Goal: Task Accomplishment & Management: Manage account settings

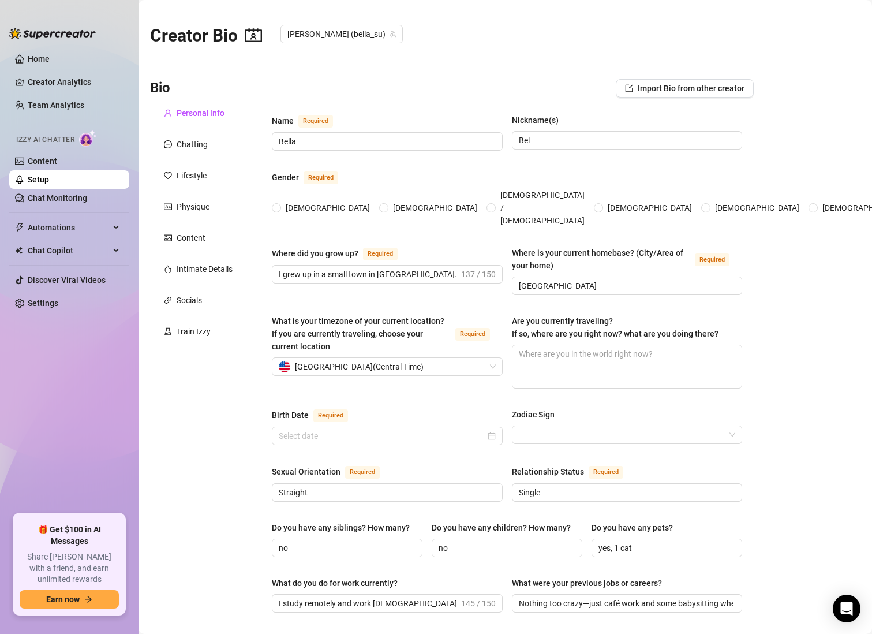
radio input "true"
type input "[DATE]"
click at [54, 160] on link "Content" at bounding box center [42, 160] width 29 height 9
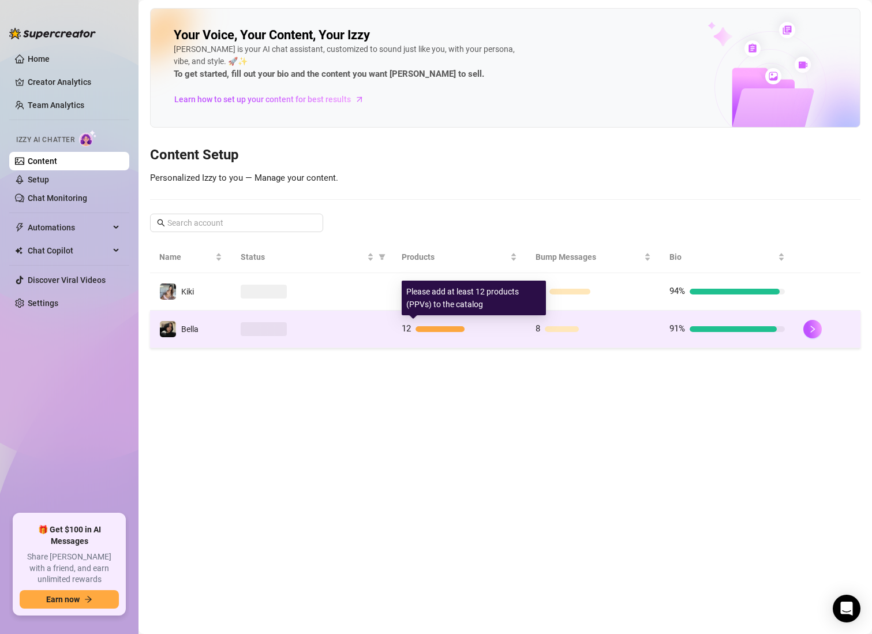
click at [471, 328] on div at bounding box center [467, 329] width 102 height 6
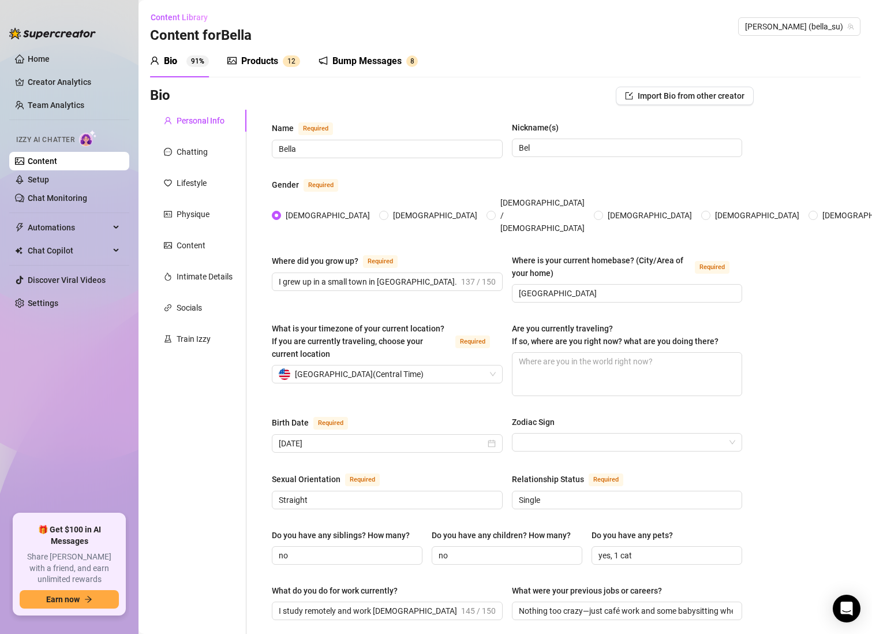
click at [57, 159] on link "Content" at bounding box center [42, 160] width 29 height 9
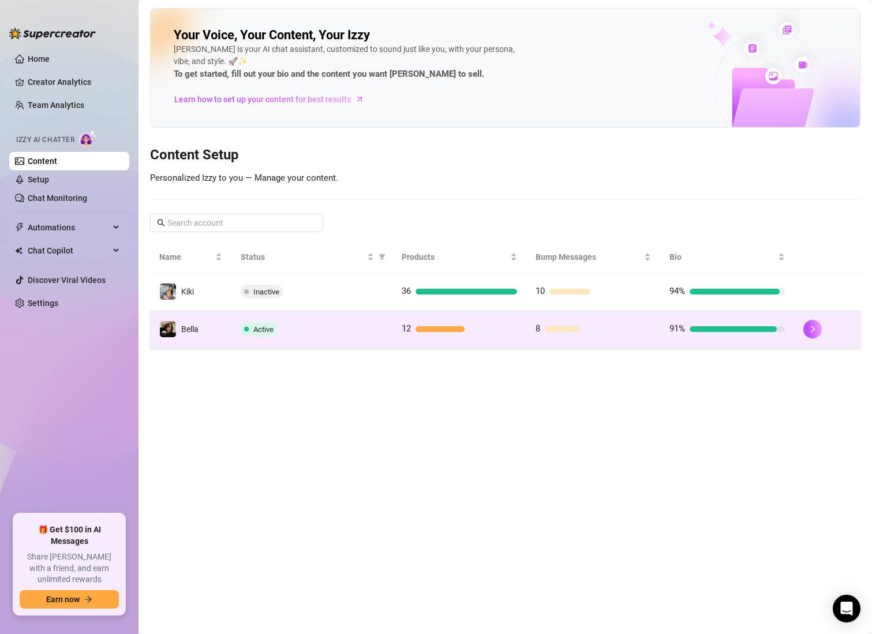
click at [701, 330] on div at bounding box center [733, 329] width 87 height 6
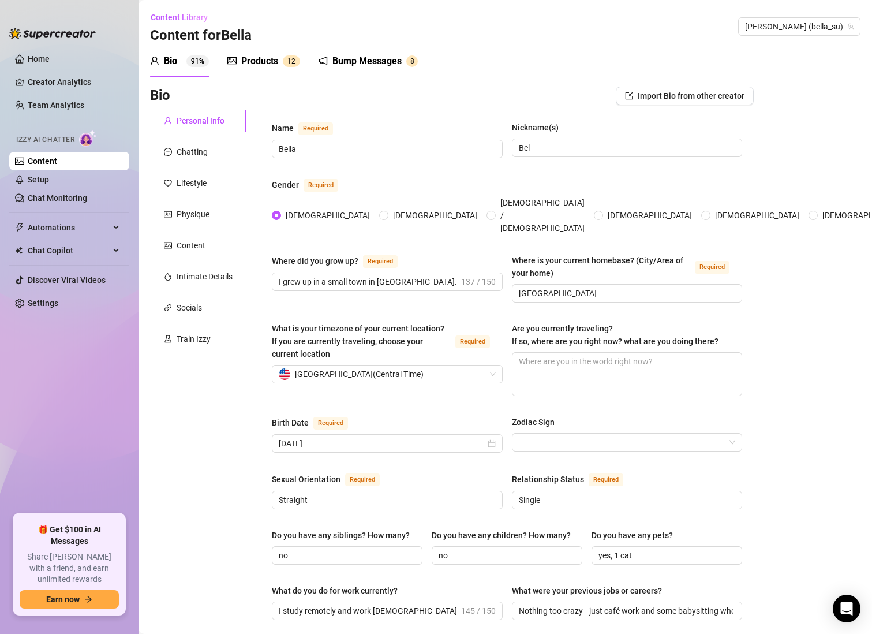
click at [274, 70] on div "Products 1 2" at bounding box center [263, 61] width 73 height 32
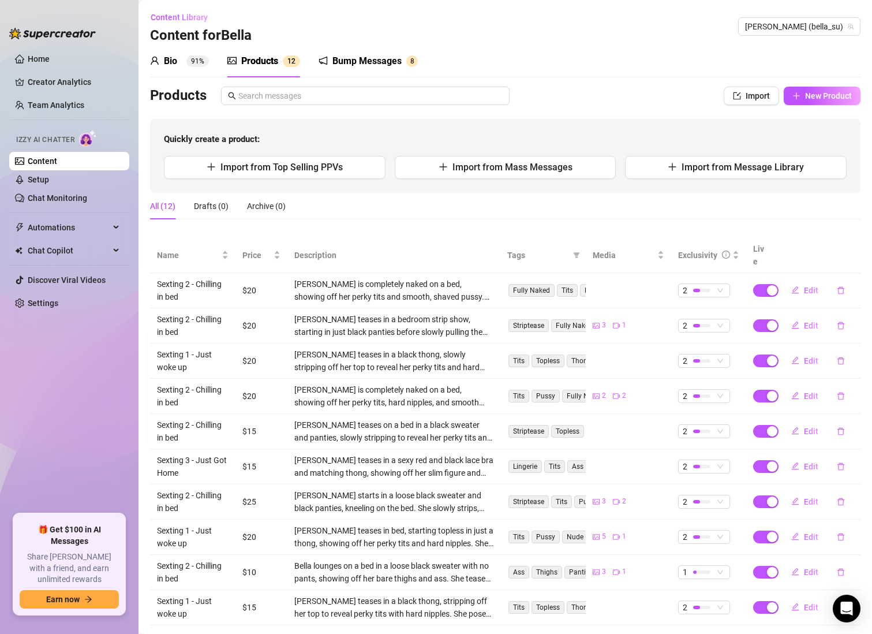
click at [215, 65] on div "Bio 91% Products 1 2 Bump Messages 8" at bounding box center [284, 61] width 268 height 32
click at [192, 64] on sup "91%" at bounding box center [197, 61] width 23 height 12
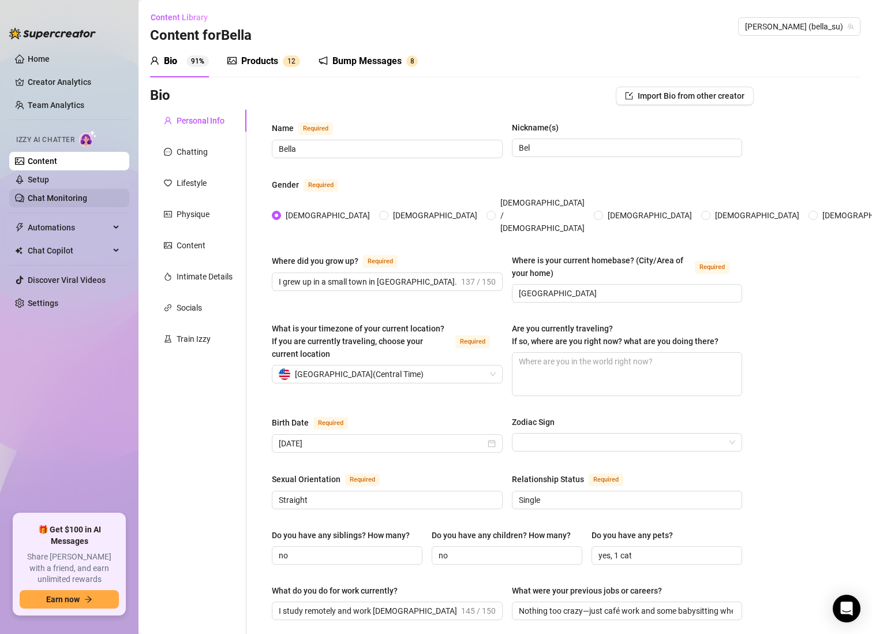
click at [72, 198] on link "Chat Monitoring" at bounding box center [57, 197] width 59 height 9
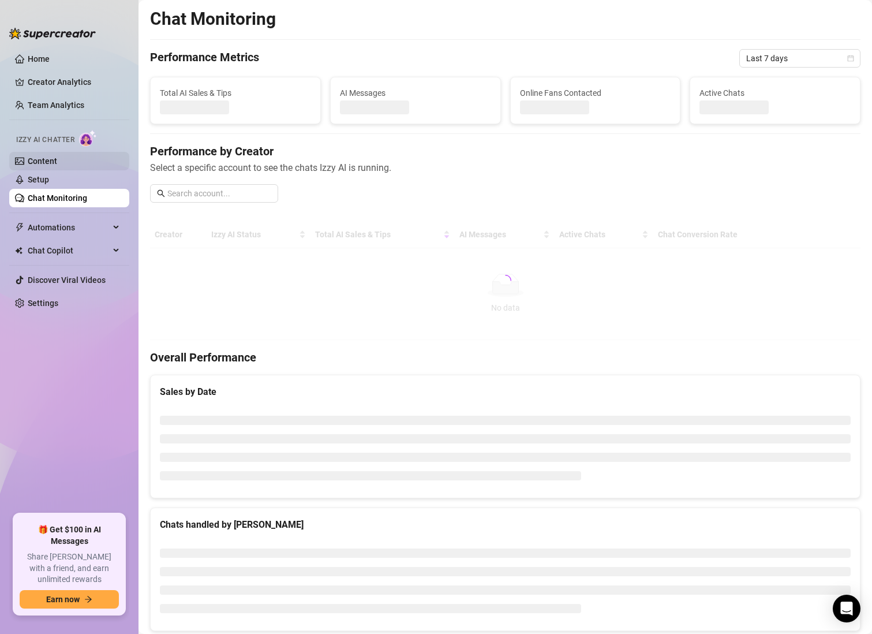
click at [55, 157] on link "Content" at bounding box center [42, 160] width 29 height 9
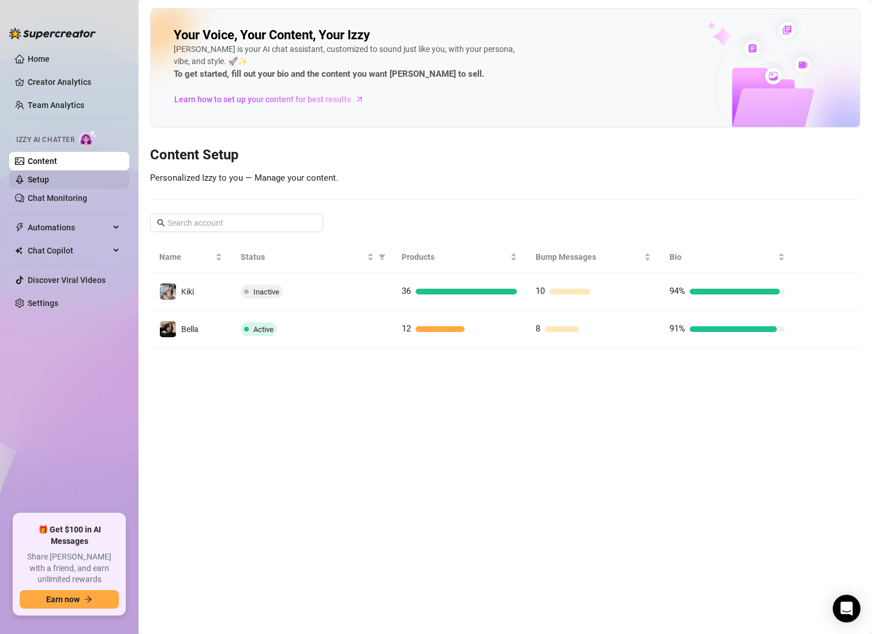
click at [49, 176] on link "Setup" at bounding box center [38, 179] width 21 height 9
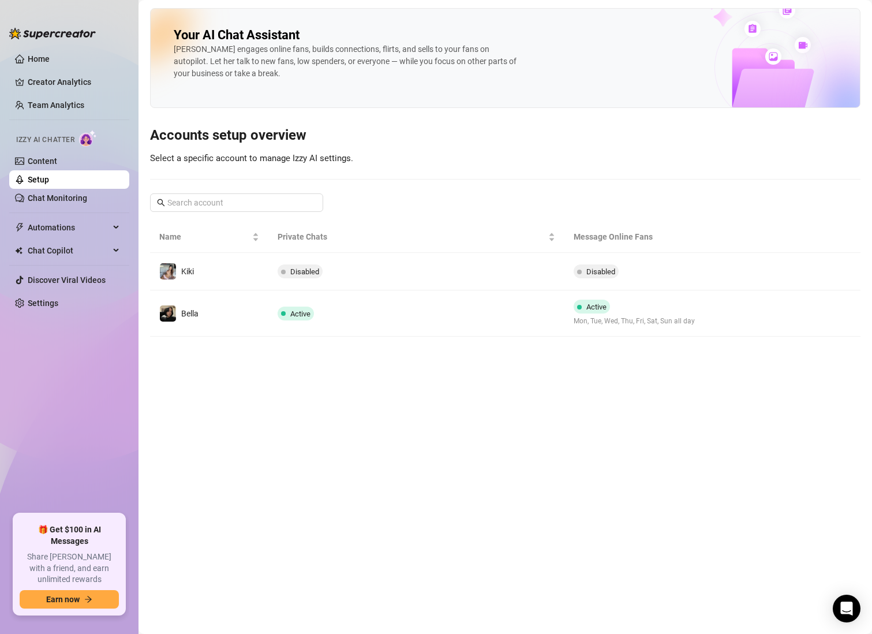
click at [49, 176] on link "Setup" at bounding box center [38, 179] width 21 height 9
click at [57, 162] on link "Content" at bounding box center [42, 160] width 29 height 9
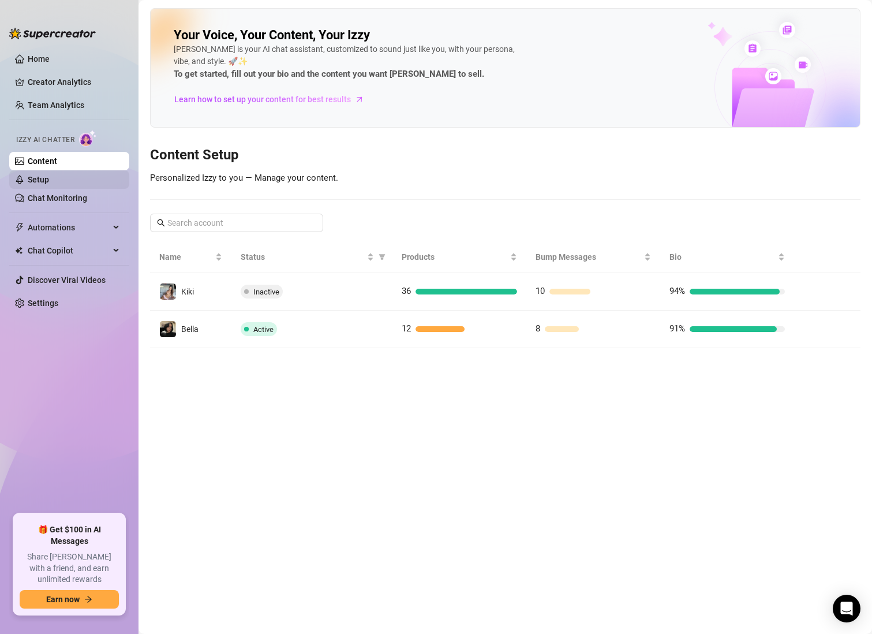
click at [49, 177] on link "Setup" at bounding box center [38, 179] width 21 height 9
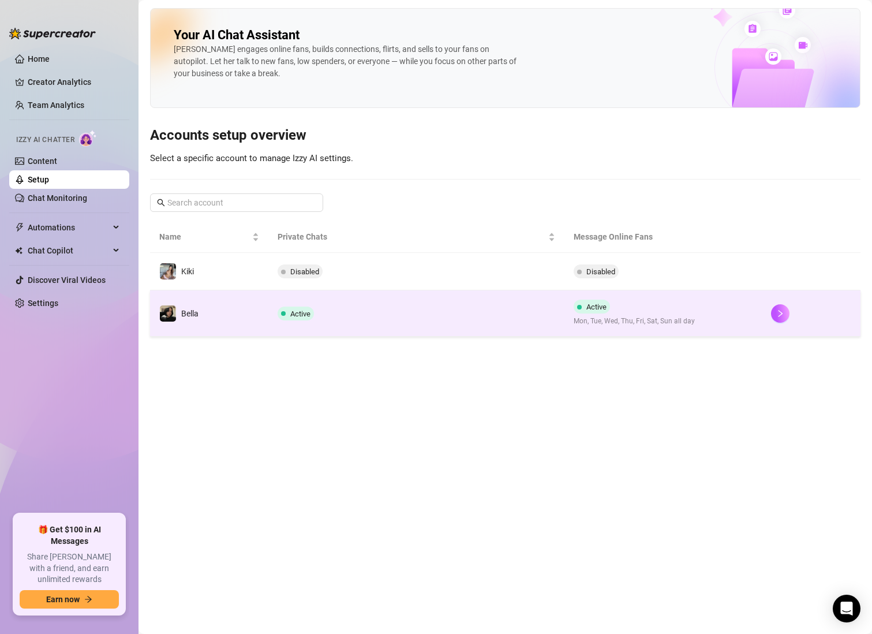
click at [469, 302] on td "Active" at bounding box center [416, 313] width 296 height 46
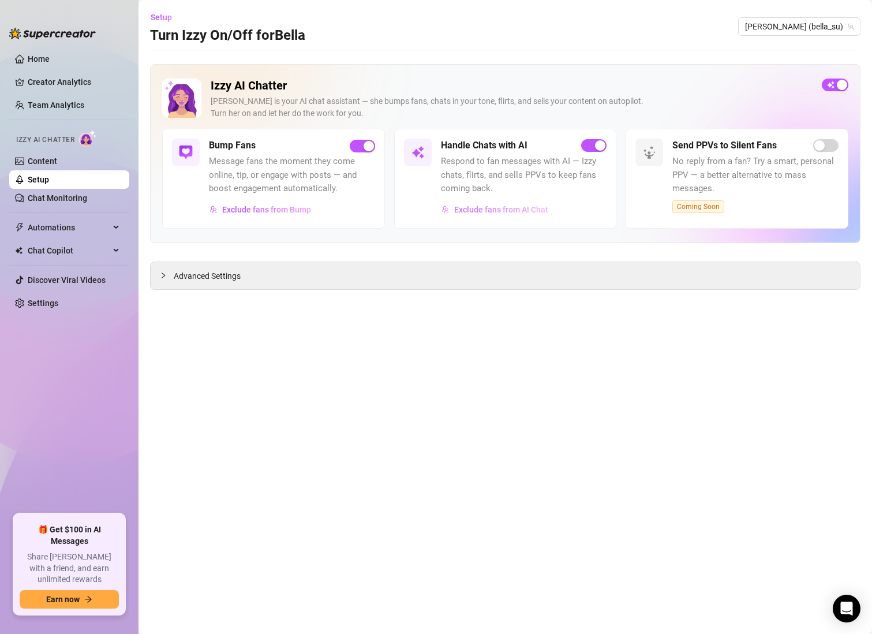
click at [494, 211] on span "Exclude fans from AI Chat" at bounding box center [501, 209] width 94 height 9
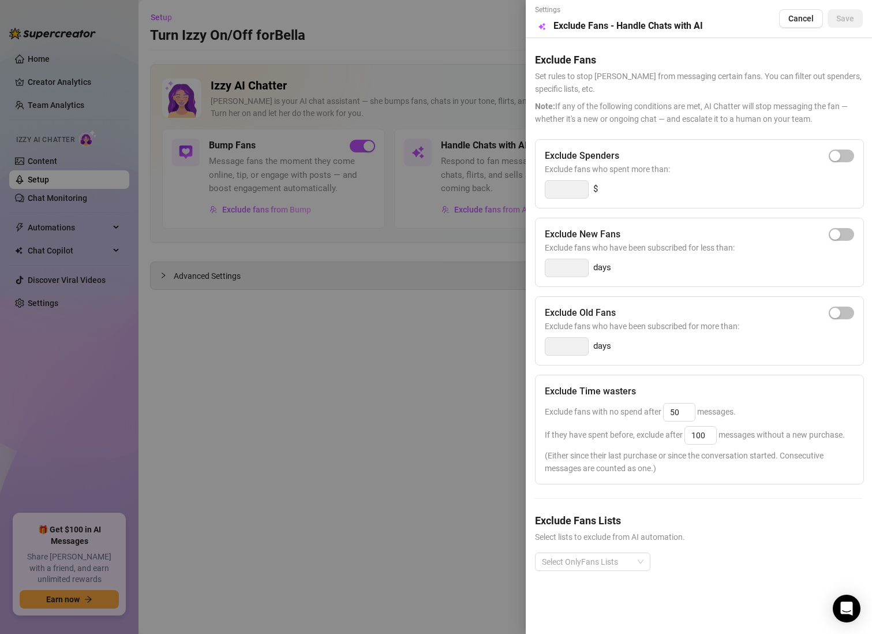
click at [402, 331] on div at bounding box center [436, 317] width 872 height 634
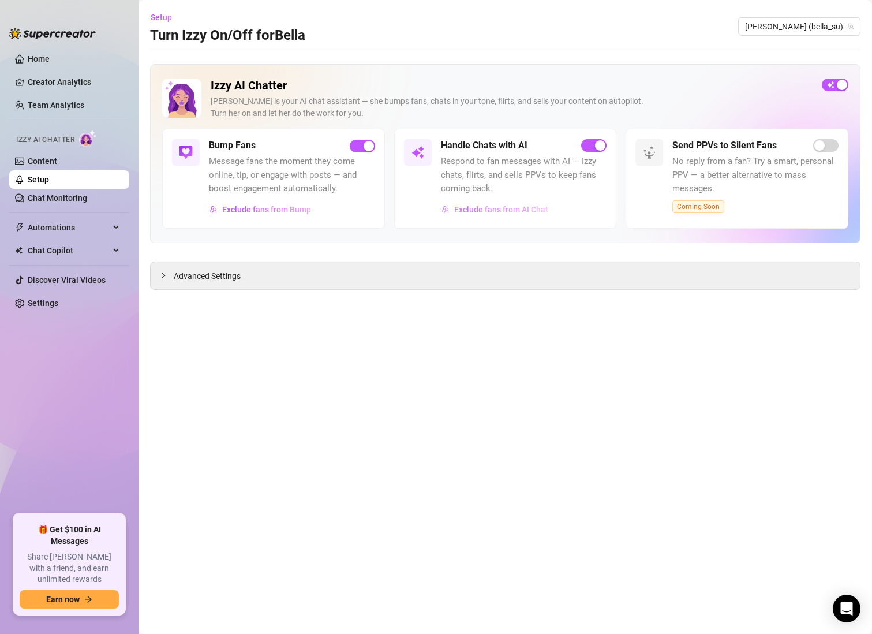
click at [523, 211] on span "Exclude fans from AI Chat" at bounding box center [501, 209] width 94 height 9
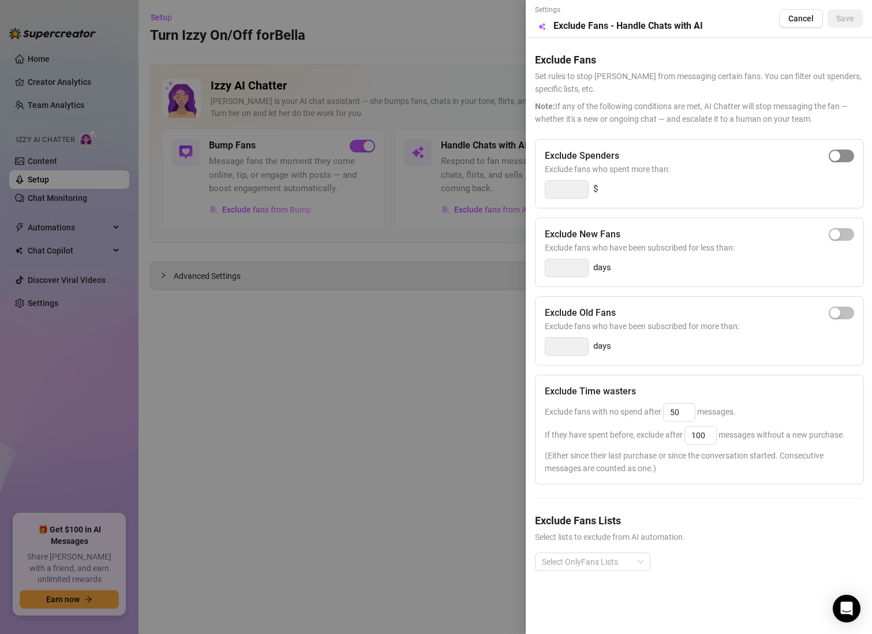
click at [836, 155] on div "button" at bounding box center [835, 156] width 10 height 10
click at [583, 181] on input "300" at bounding box center [566, 189] width 43 height 17
drag, startPoint x: 573, startPoint y: 192, endPoint x: 524, endPoint y: 193, distance: 49.1
click at [524, 193] on div "Settings Preview Exclude Fans - Handle Chats with AI Cancel Save Exclude Fans S…" at bounding box center [436, 317] width 872 height 634
type input "100"
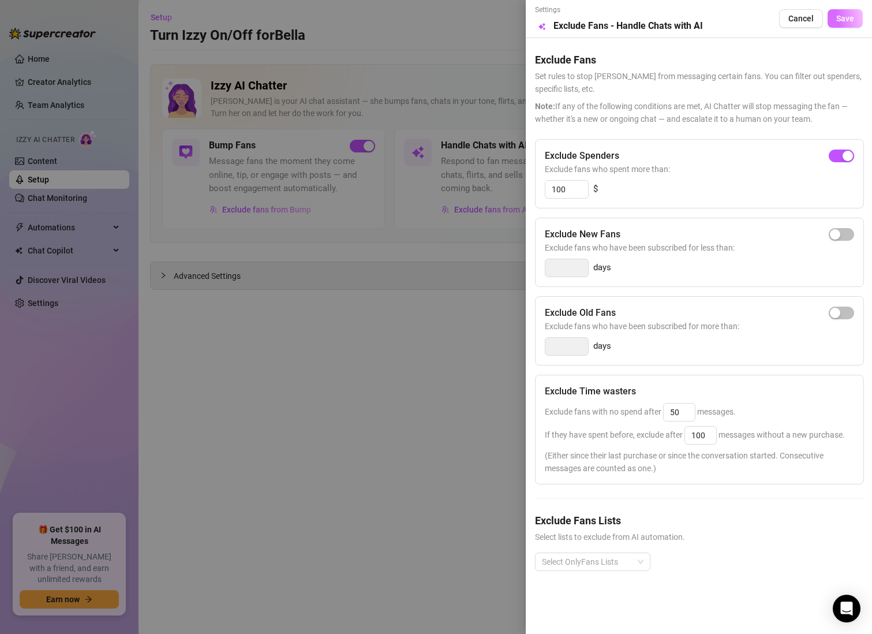
click at [853, 22] on span "Save" at bounding box center [845, 18] width 18 height 9
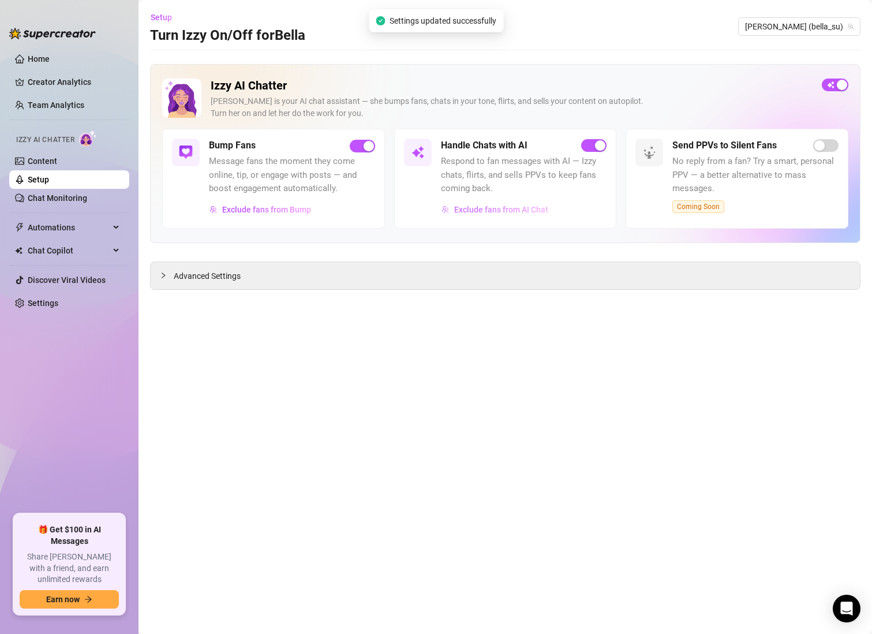
click at [516, 211] on span "Exclude fans from AI Chat" at bounding box center [501, 209] width 94 height 9
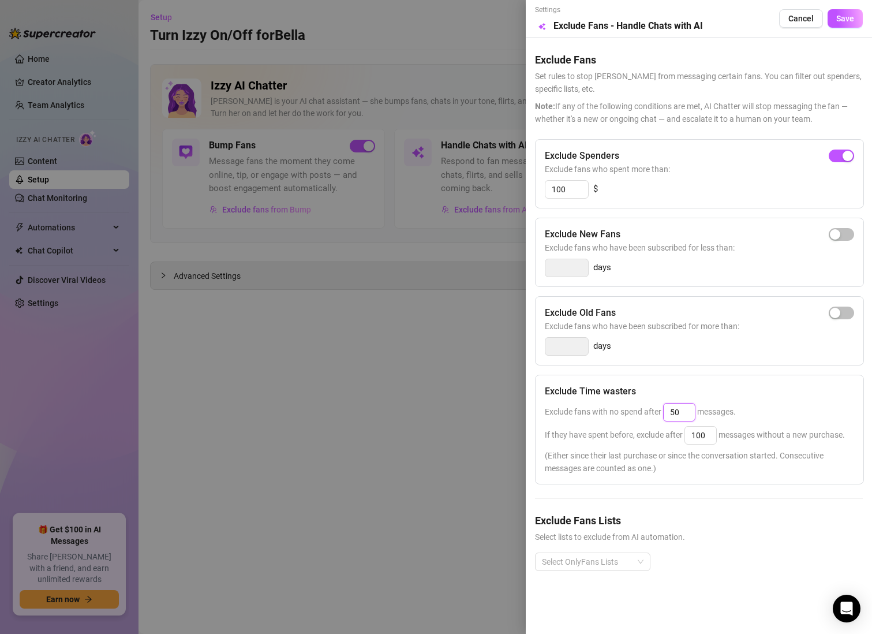
click at [689, 416] on input "50" at bounding box center [679, 411] width 31 height 17
click at [778, 388] on div "Exclude Time wasters" at bounding box center [699, 391] width 309 height 14
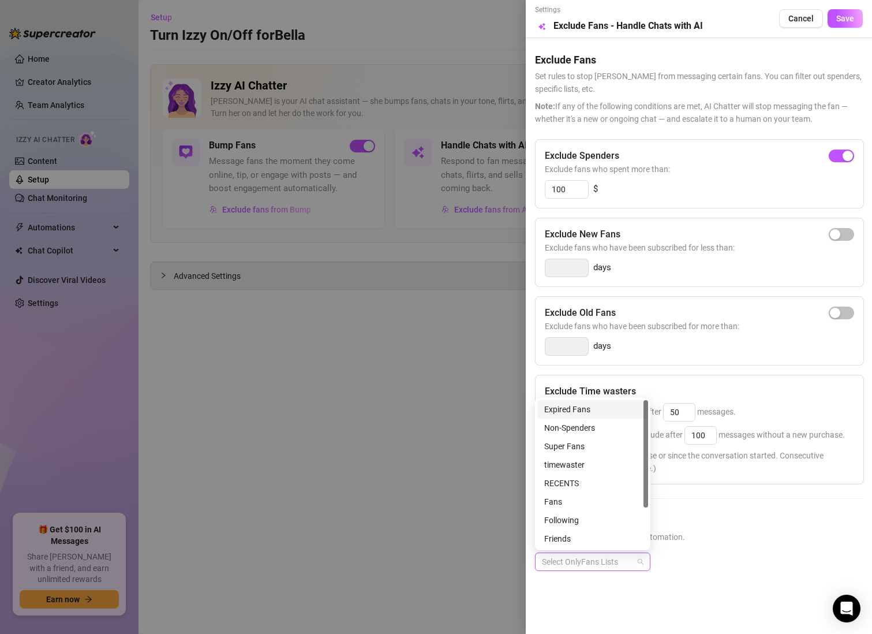
click at [593, 560] on div at bounding box center [586, 562] width 99 height 16
click at [589, 462] on div "timewaster" at bounding box center [592, 464] width 97 height 13
click at [581, 503] on div "Muted" at bounding box center [592, 501] width 97 height 13
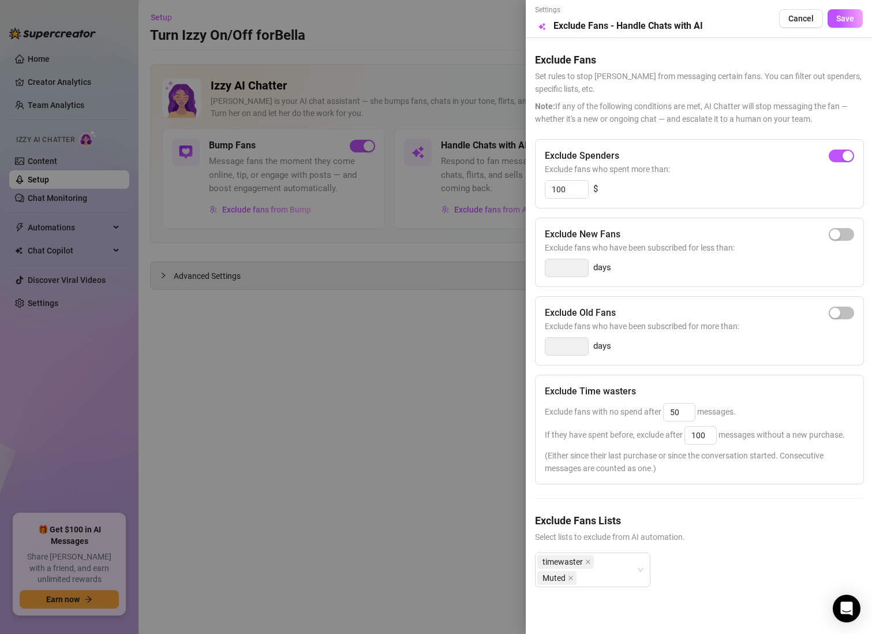
click at [706, 536] on span "Select lists to exclude from AI automation." at bounding box center [699, 536] width 328 height 13
click at [854, 22] on button "Save" at bounding box center [845, 18] width 35 height 18
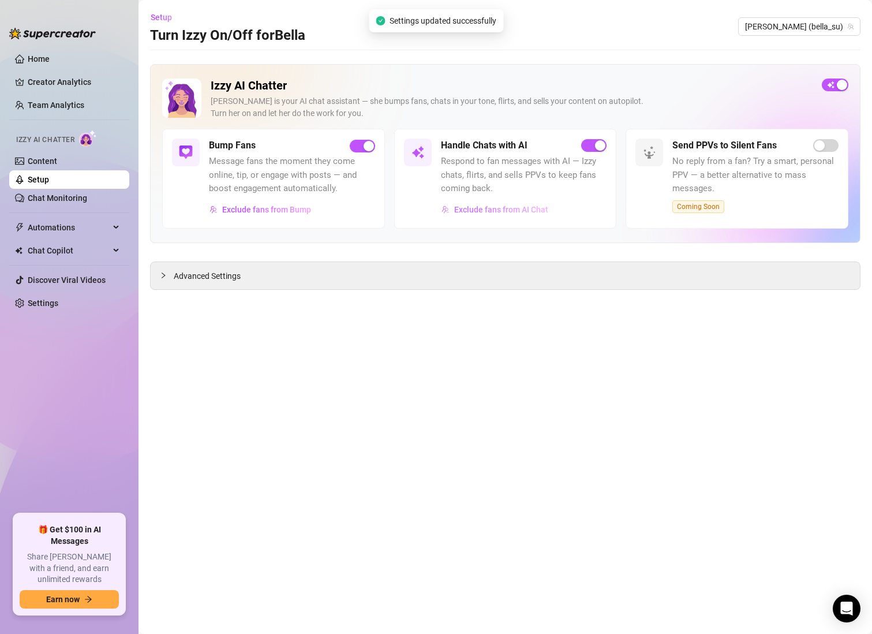
click at [520, 212] on span "Exclude fans from AI Chat" at bounding box center [501, 209] width 94 height 9
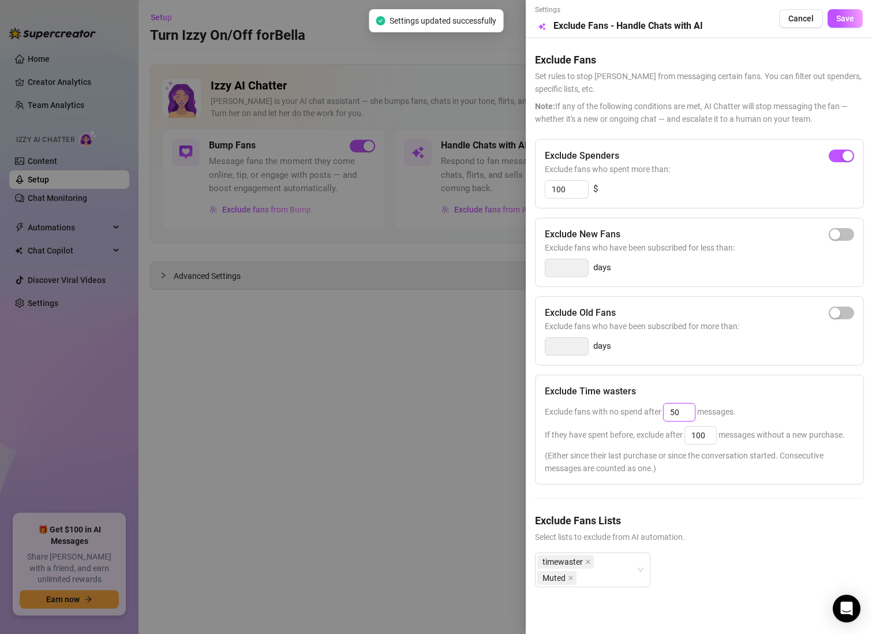
click at [684, 412] on input "50" at bounding box center [679, 411] width 31 height 17
type input "5"
type input "40"
drag, startPoint x: 707, startPoint y: 435, endPoint x: 691, endPoint y: 436, distance: 16.2
click at [691, 436] on input "100" at bounding box center [700, 435] width 31 height 17
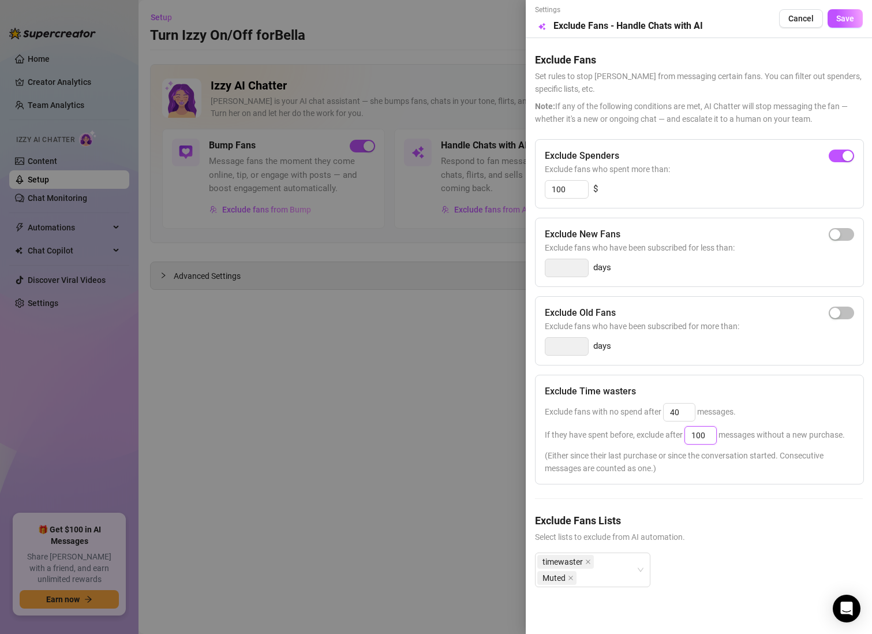
type input "4"
type input "8"
type input "4"
type input "80"
click at [744, 505] on div "Exclude Spenders Exclude fans who spent more than: 100 $ Exclude New Fans Exclu…" at bounding box center [699, 372] width 328 height 466
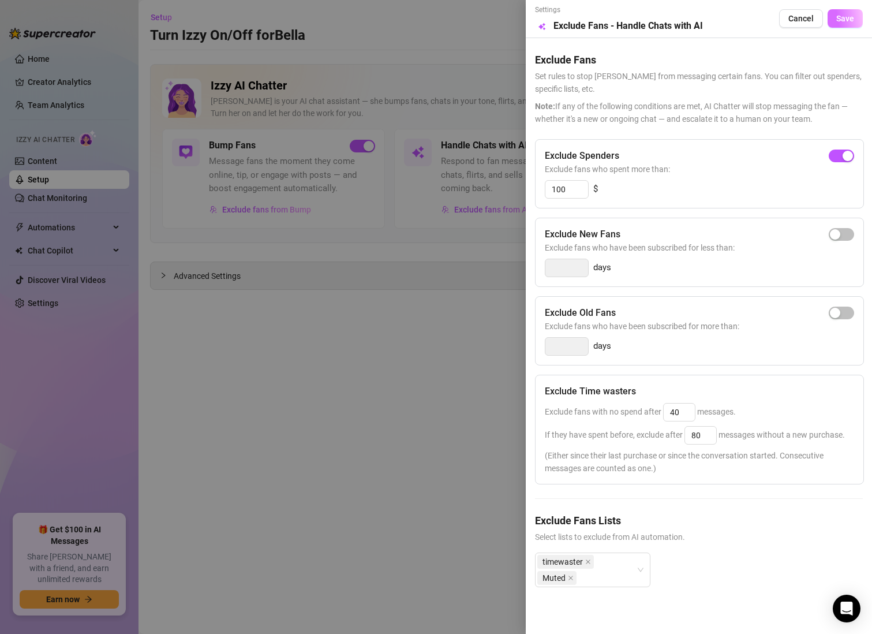
click at [853, 17] on span "Save" at bounding box center [845, 18] width 18 height 9
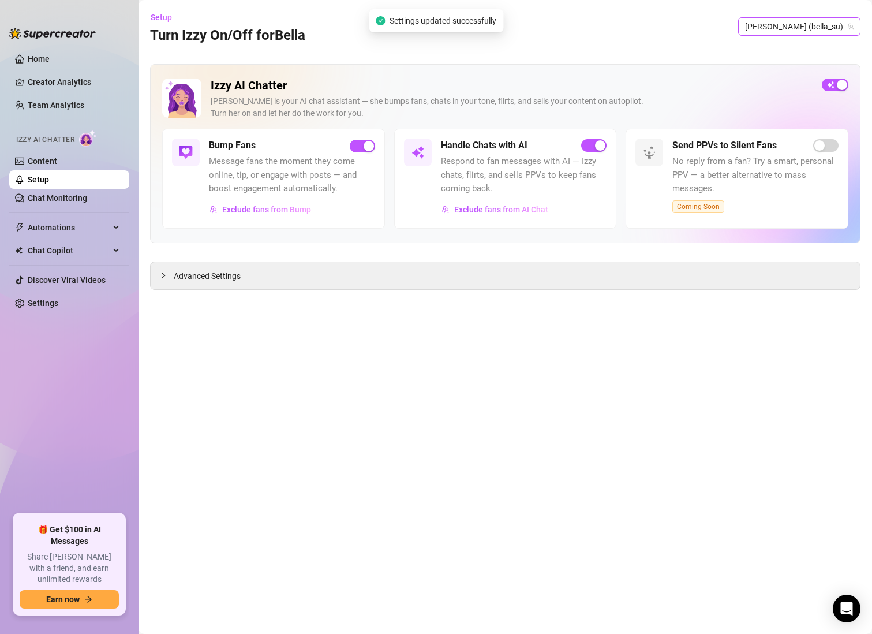
click at [840, 22] on span "[PERSON_NAME] (bella_su)" at bounding box center [799, 26] width 109 height 17
click at [815, 50] on span "Kiki" at bounding box center [811, 50] width 13 height 13
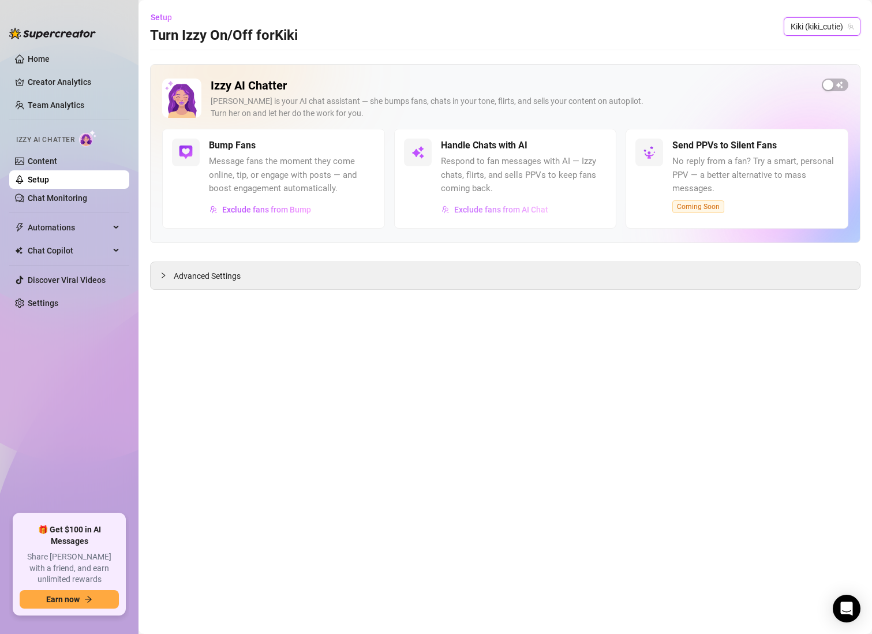
click at [496, 210] on span "Exclude fans from AI Chat" at bounding box center [501, 209] width 94 height 9
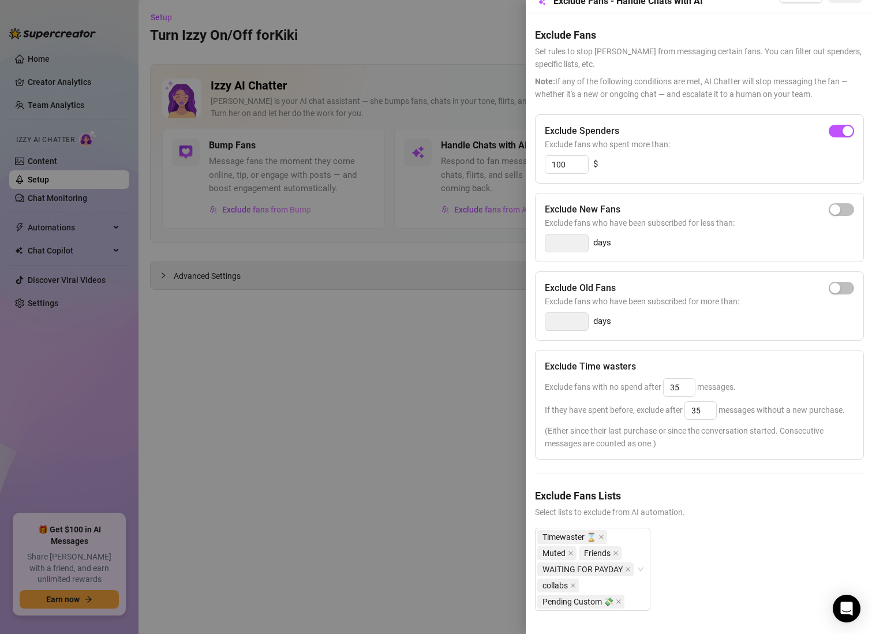
scroll to position [47, 0]
drag, startPoint x: 684, startPoint y: 369, endPoint x: 664, endPoint y: 367, distance: 19.8
click at [664, 379] on input "35" at bounding box center [679, 387] width 31 height 17
type input "40"
drag, startPoint x: 713, startPoint y: 383, endPoint x: 667, endPoint y: 386, distance: 45.7
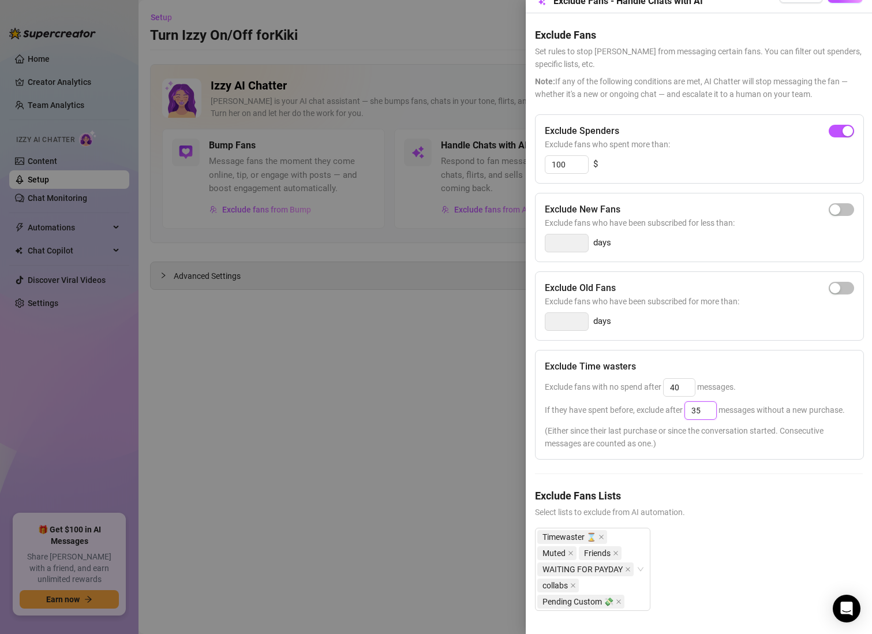
click at [667, 405] on span "If they have spent before, exclude after 35 messages without a new purchase." at bounding box center [695, 409] width 300 height 9
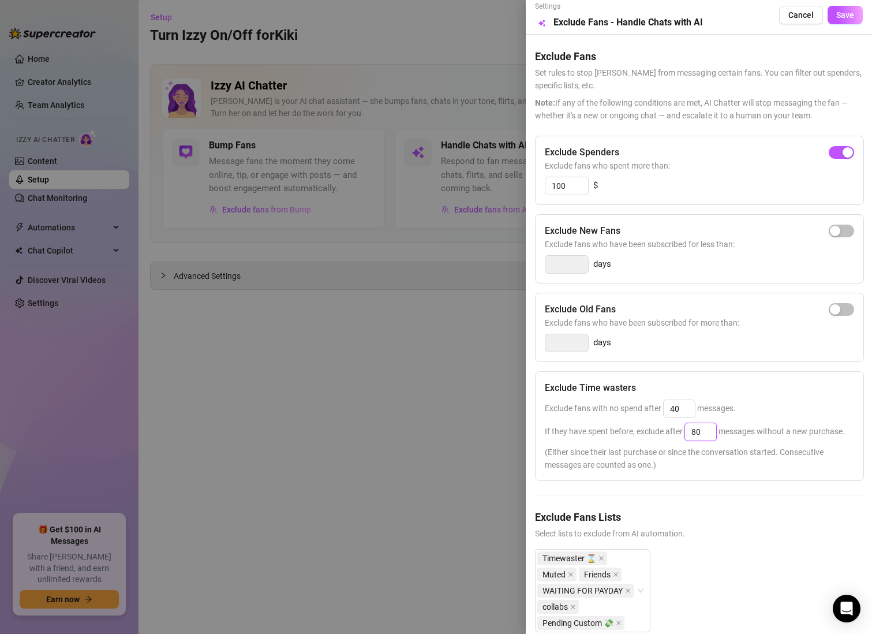
scroll to position [0, 0]
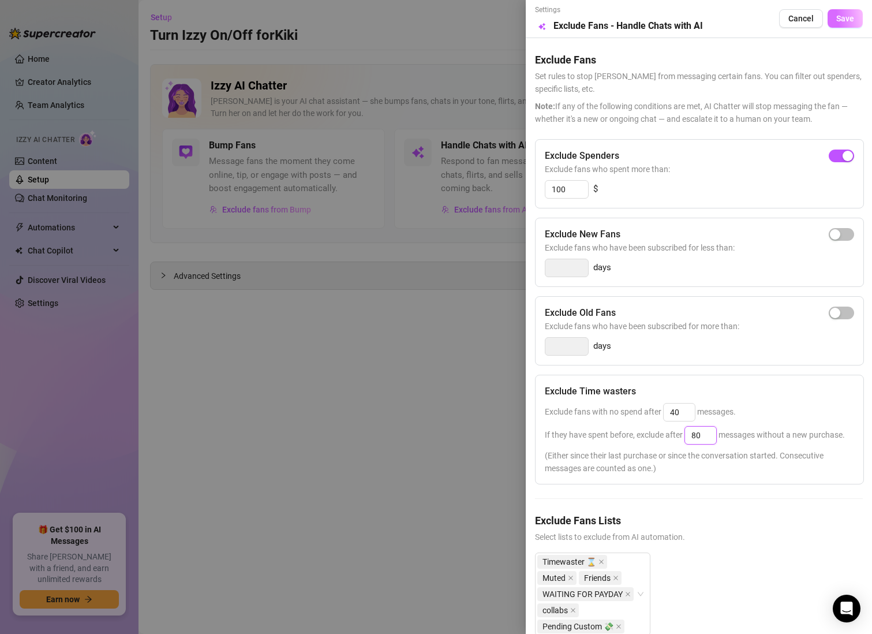
type input "80"
click at [831, 27] on button "Save" at bounding box center [845, 18] width 35 height 18
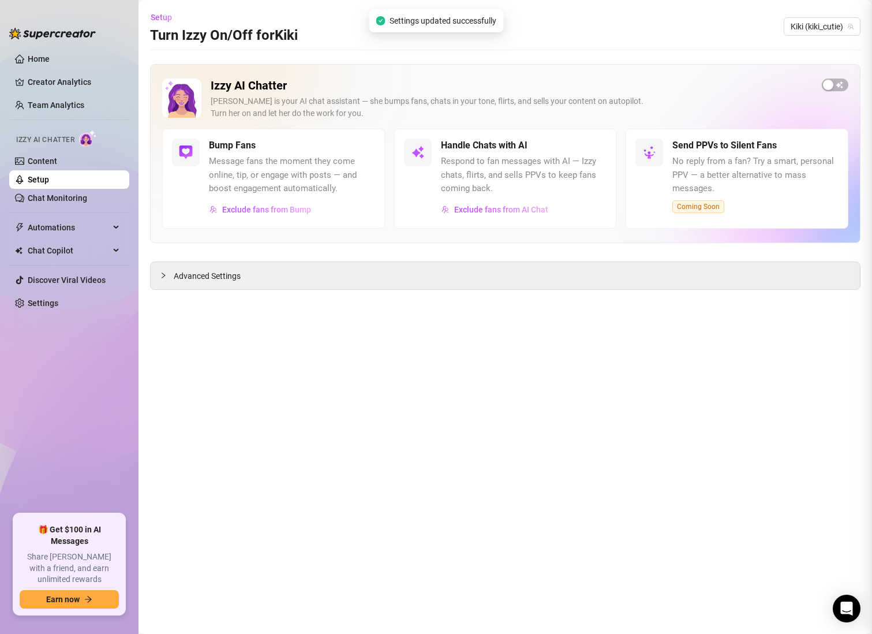
drag, startPoint x: 297, startPoint y: 440, endPoint x: 503, endPoint y: 297, distance: 251.2
click at [814, 30] on span "Kiki (kiki_cutie)" at bounding box center [822, 26] width 63 height 17
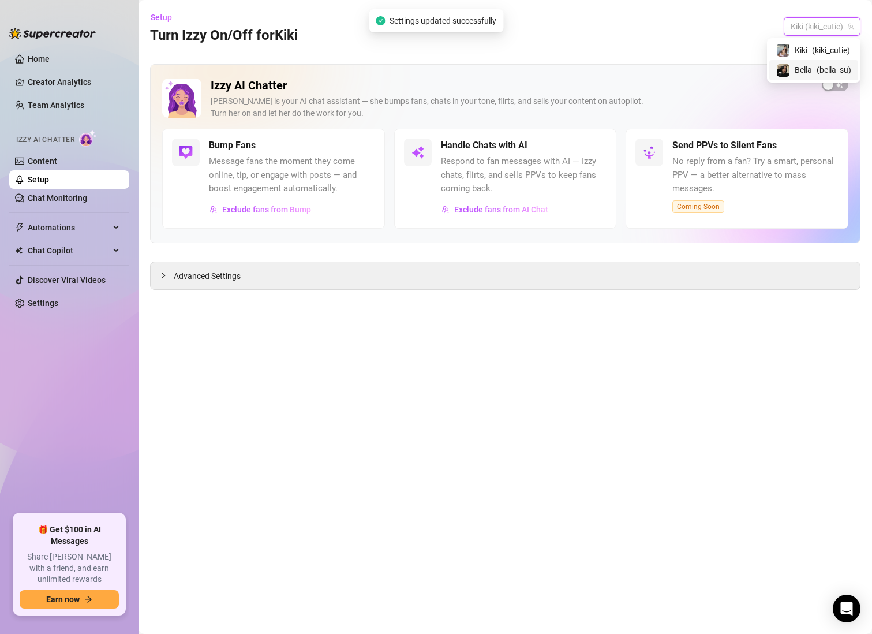
click at [809, 65] on span "Bella" at bounding box center [803, 69] width 17 height 13
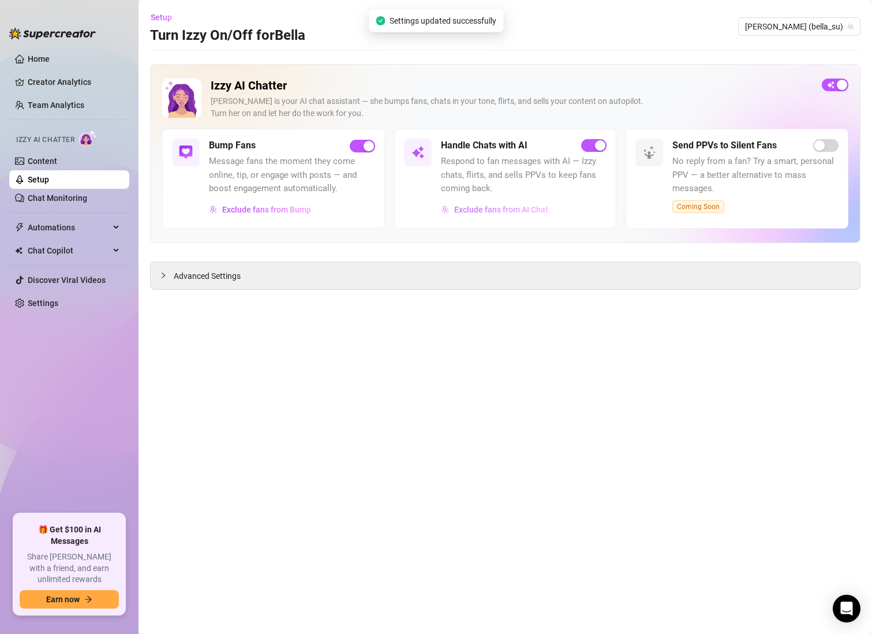
click at [539, 208] on span "Exclude fans from AI Chat" at bounding box center [501, 209] width 94 height 9
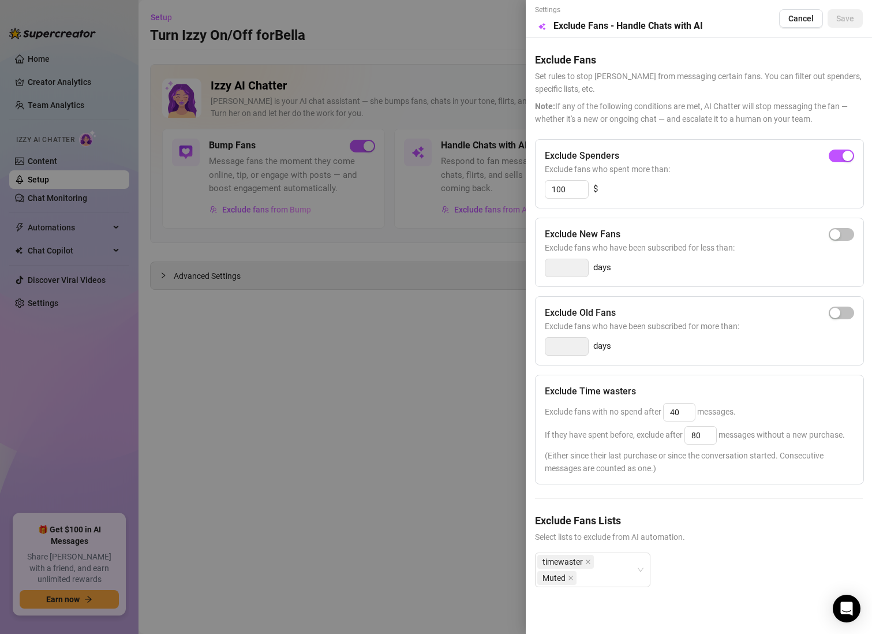
click at [474, 451] on div at bounding box center [436, 317] width 872 height 634
